Goal: Task Accomplishment & Management: Manage account settings

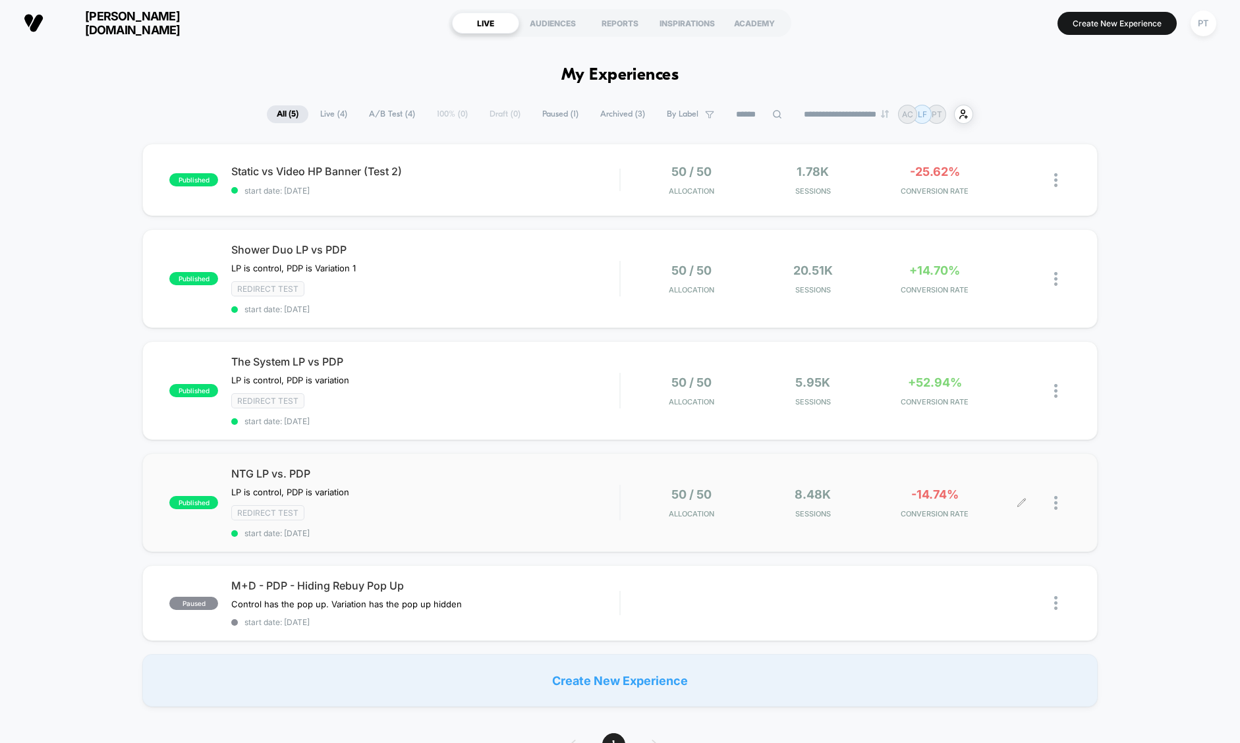
click at [1058, 500] on div at bounding box center [1062, 503] width 16 height 31
click at [1019, 490] on div "Pause" at bounding box center [988, 486] width 119 height 30
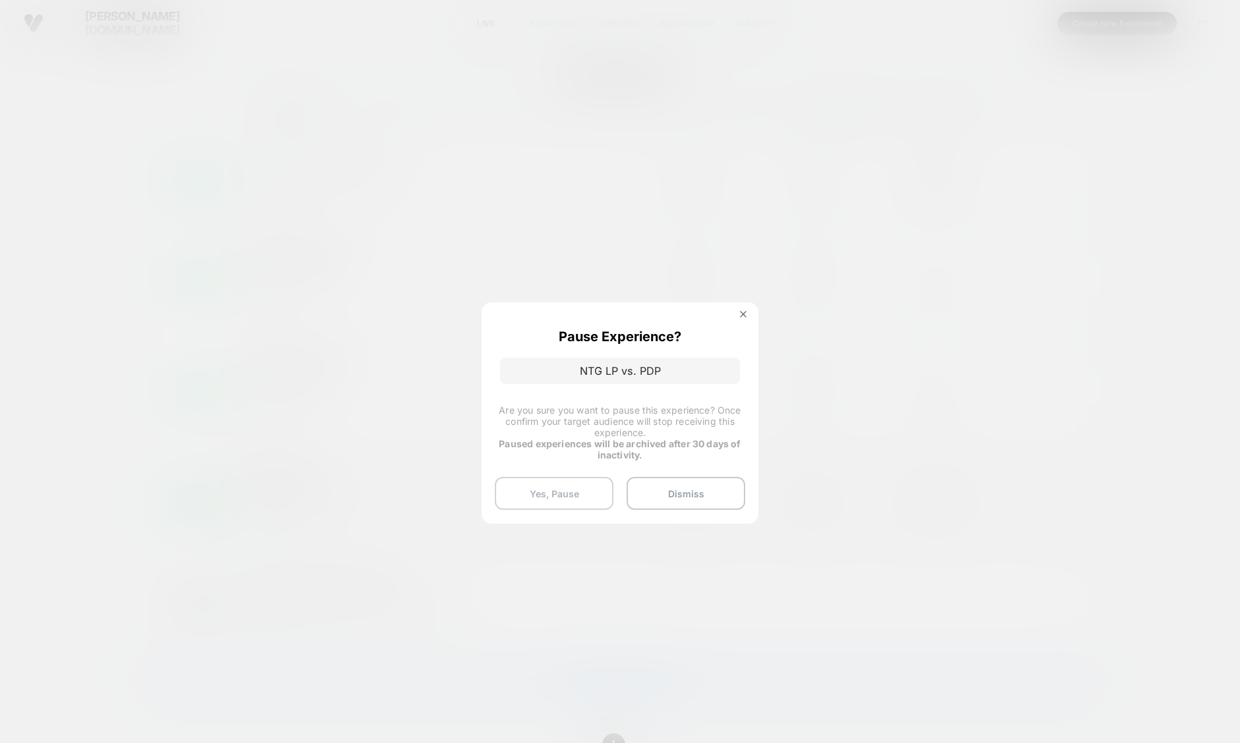
click at [573, 499] on button "Yes, Pause" at bounding box center [554, 493] width 119 height 33
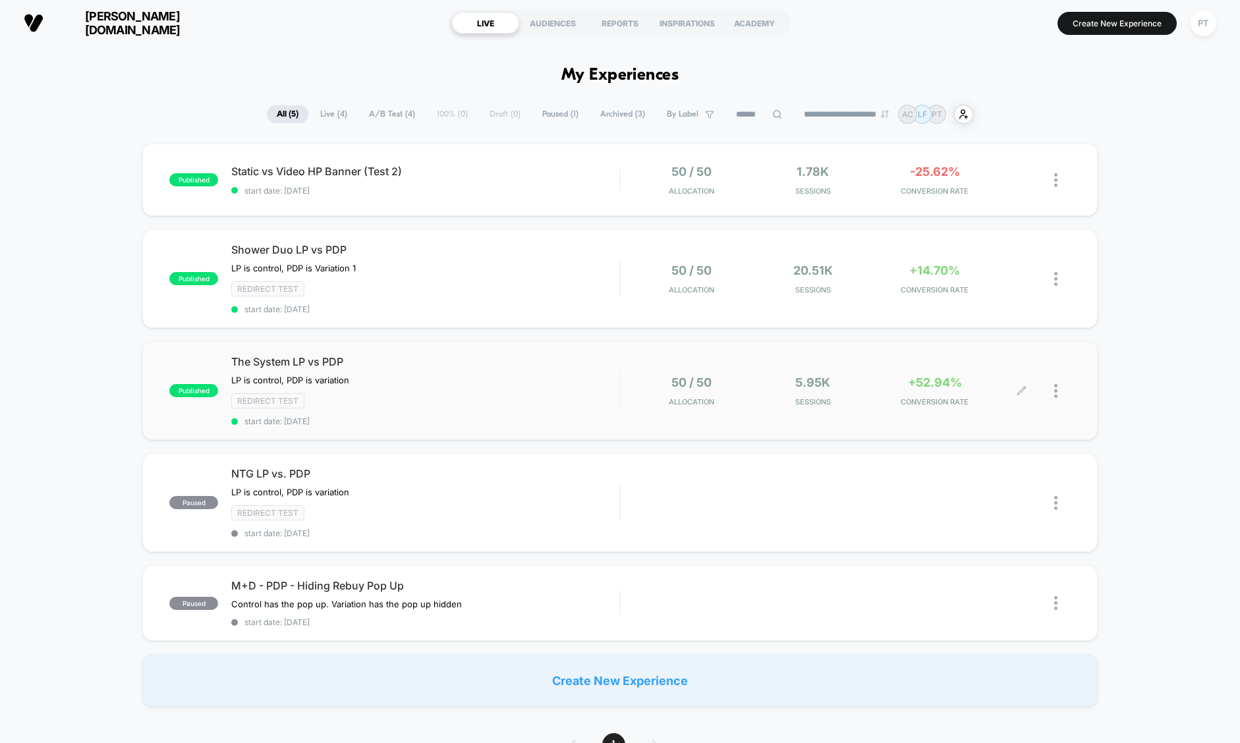
click at [1062, 390] on div at bounding box center [1062, 391] width 16 height 31
click at [994, 370] on div "Pause" at bounding box center [988, 375] width 119 height 30
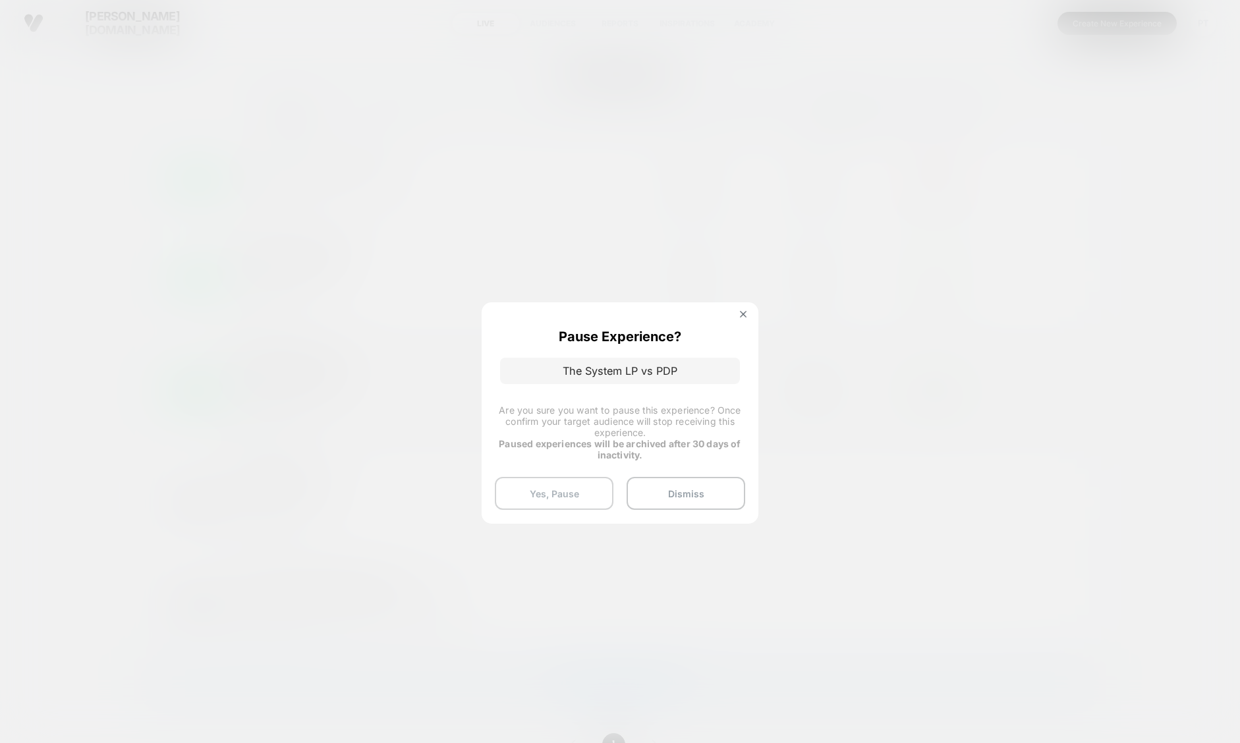
click at [558, 487] on button "Yes, Pause" at bounding box center [554, 493] width 119 height 33
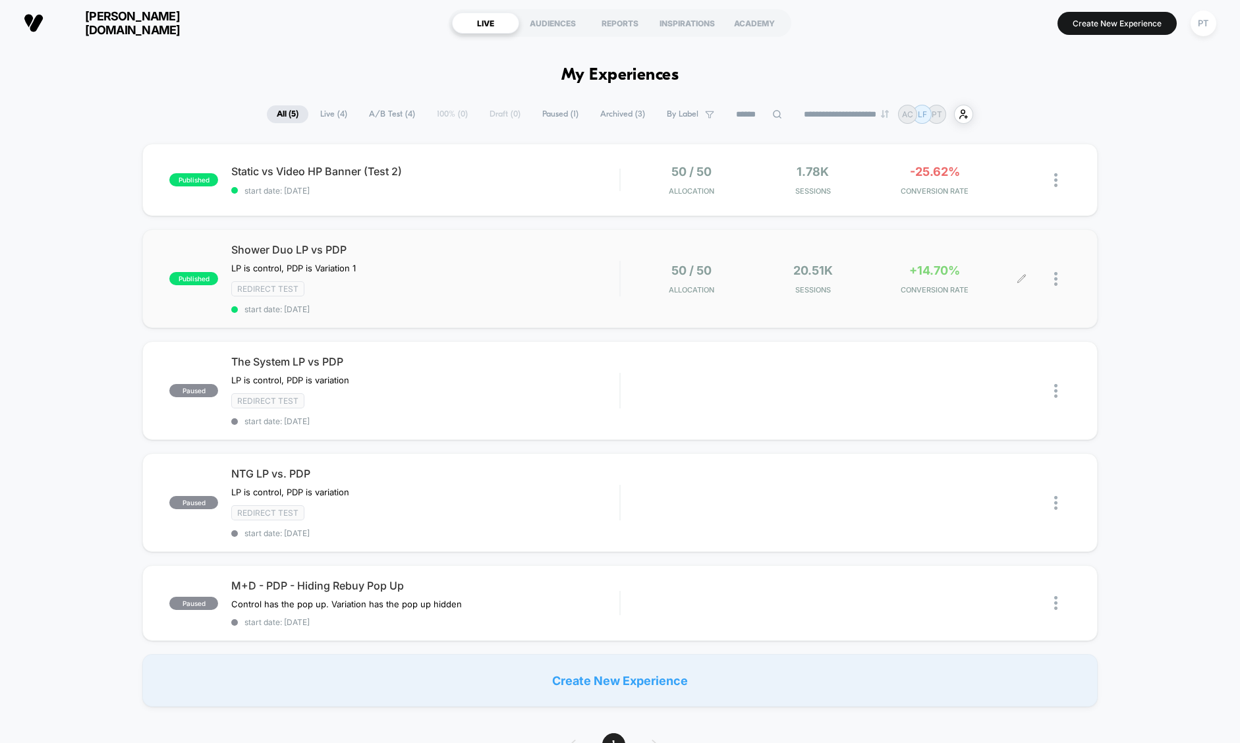
click at [1053, 277] on div at bounding box center [1046, 279] width 49 height 31
click at [1059, 279] on div at bounding box center [1062, 279] width 16 height 31
click at [995, 264] on div "Pause" at bounding box center [988, 264] width 119 height 30
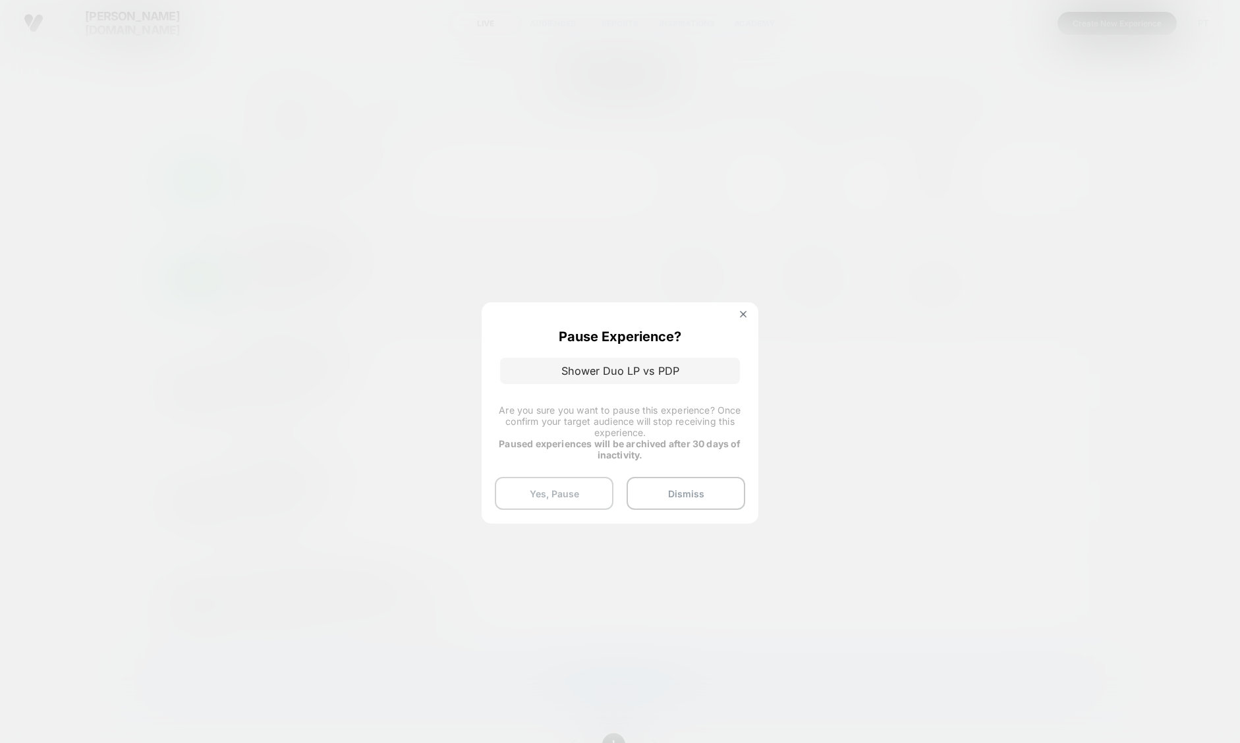
click at [572, 498] on button "Yes, Pause" at bounding box center [554, 493] width 119 height 33
